Goal: Information Seeking & Learning: Learn about a topic

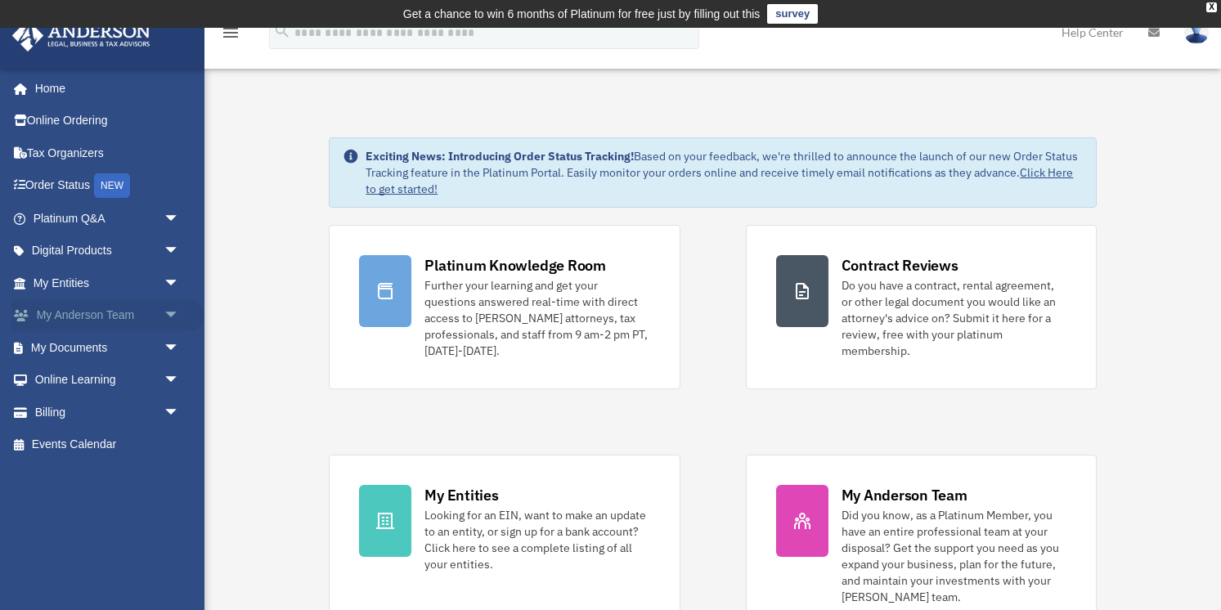
click at [133, 329] on link "My Anderson Team arrow_drop_down" at bounding box center [107, 315] width 193 height 33
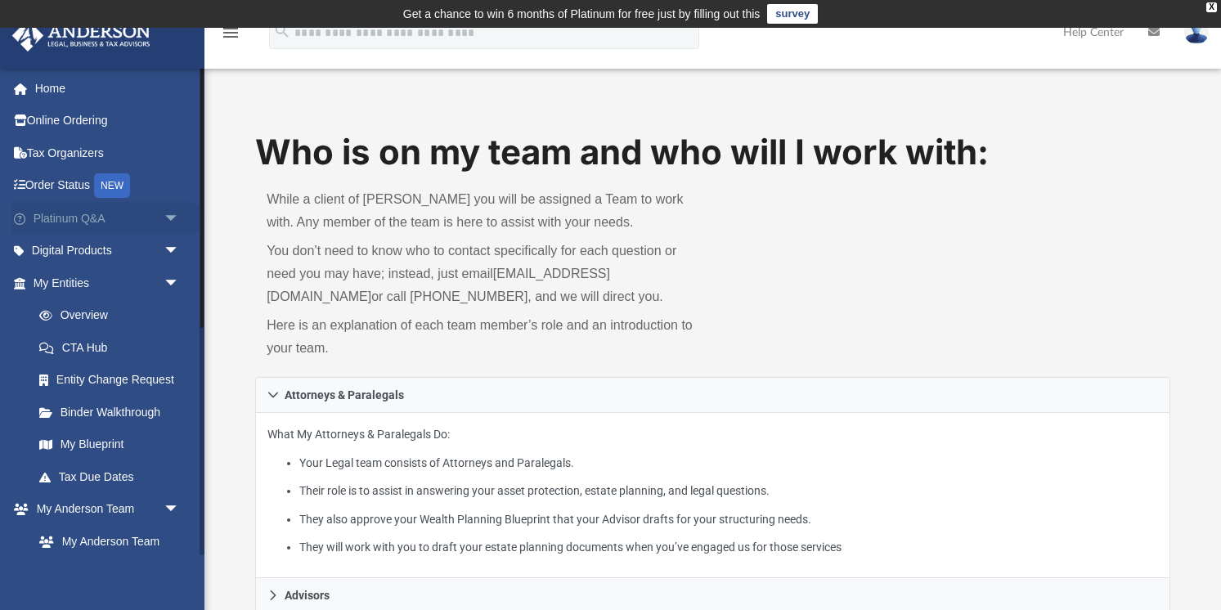
click at [135, 231] on link "Platinum Q&A arrow_drop_down" at bounding box center [107, 218] width 193 height 33
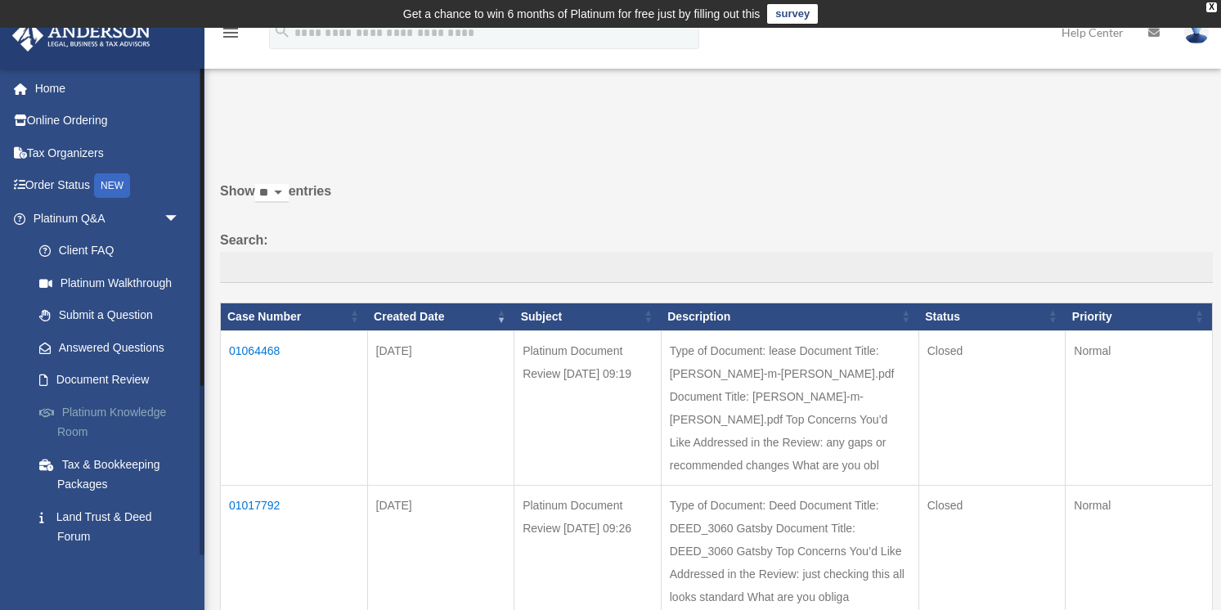
click at [107, 424] on link "Platinum Knowledge Room" at bounding box center [114, 422] width 182 height 52
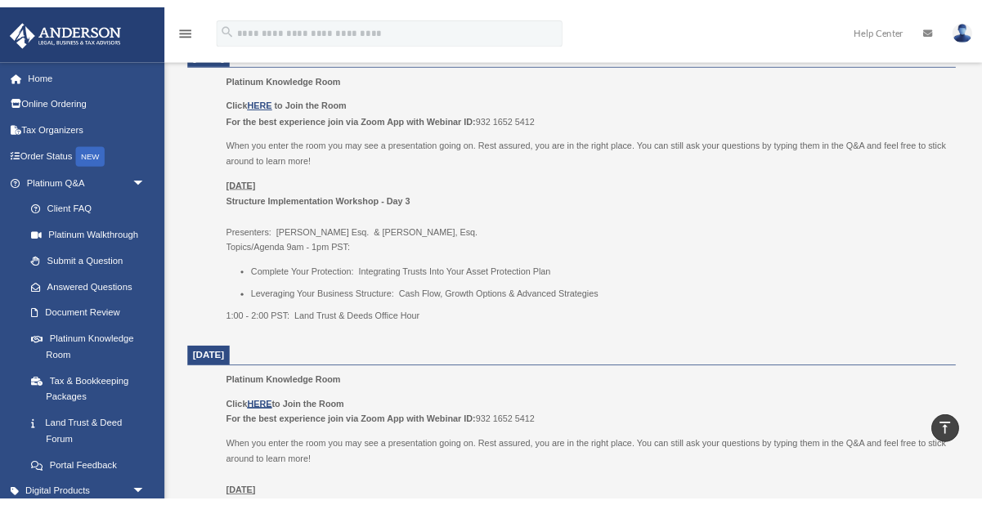
scroll to position [750, 0]
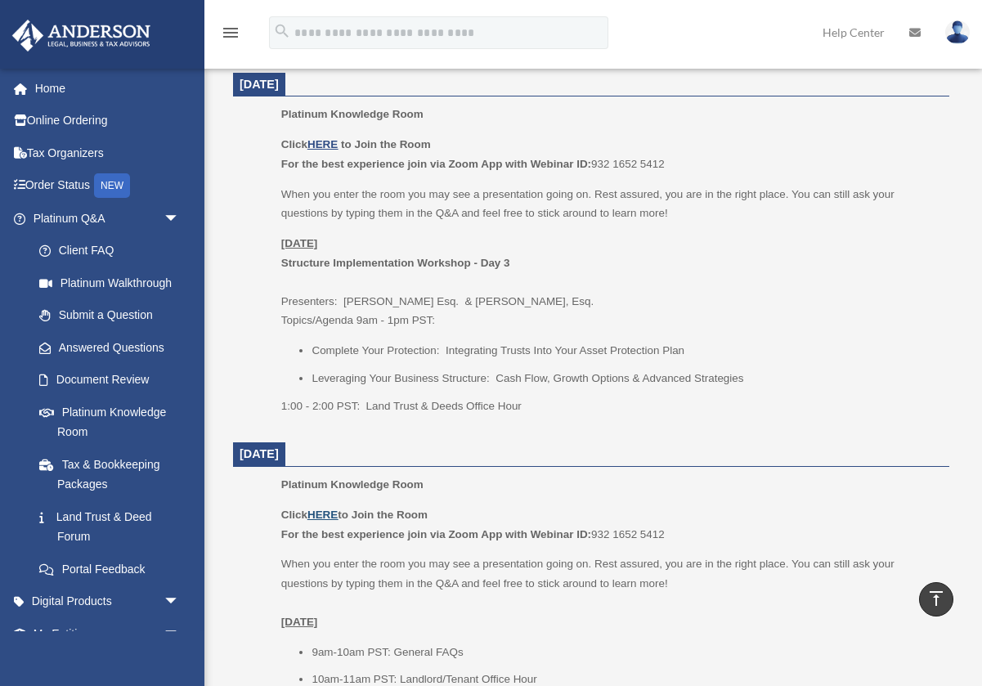
click at [330, 510] on u "HERE" at bounding box center [322, 515] width 30 height 12
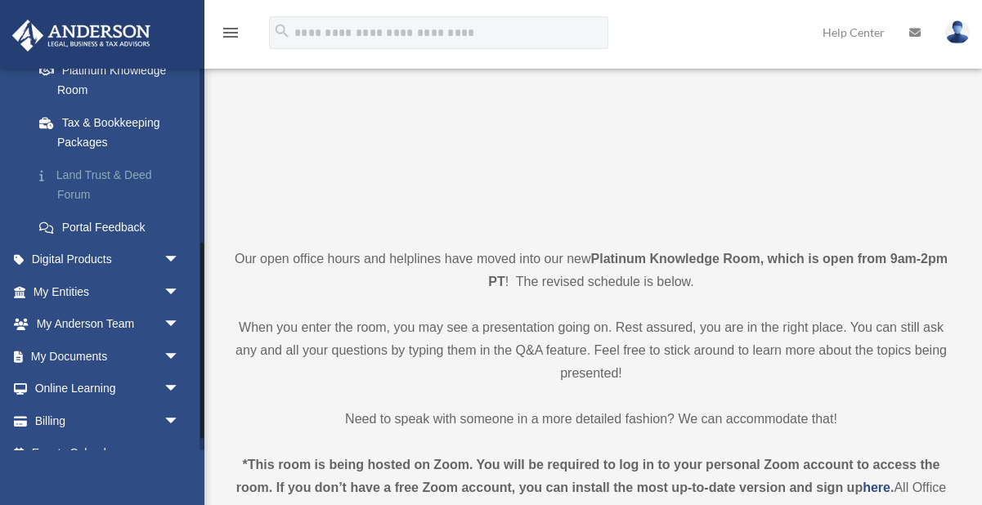
scroll to position [365, 0]
